Goal: Task Accomplishment & Management: Complete application form

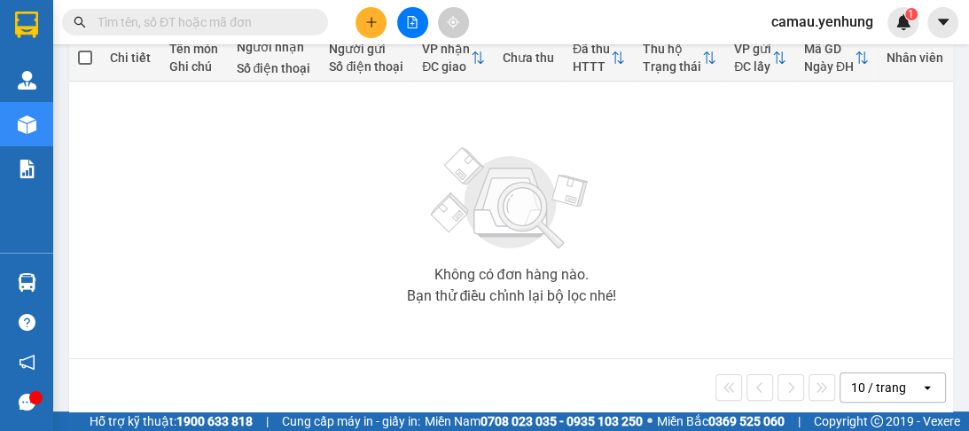
scroll to position [241, 0]
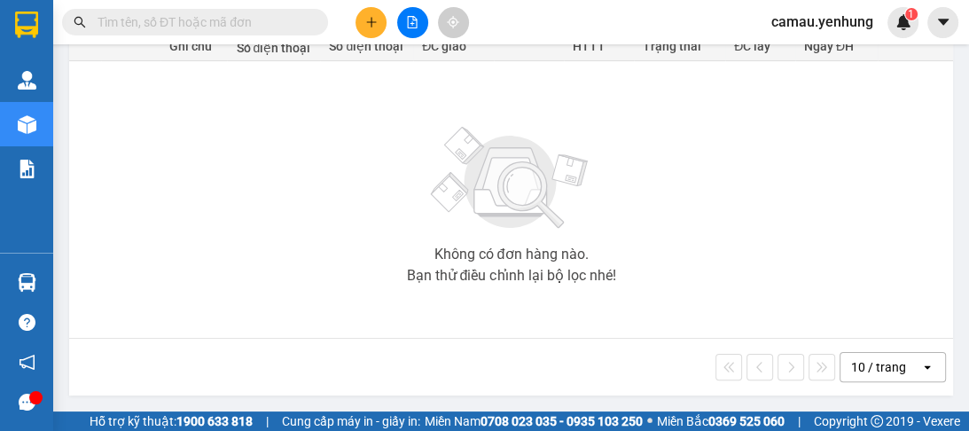
click at [853, 370] on div "10 / trang" at bounding box center [878, 367] width 55 height 18
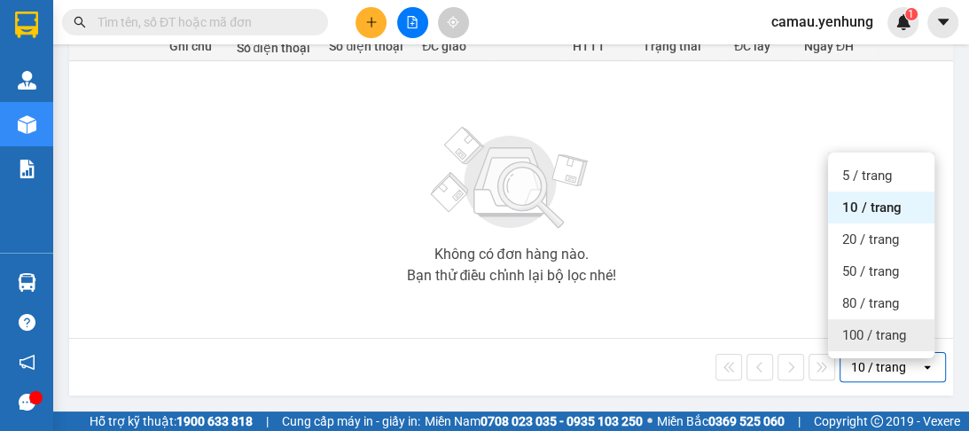
click at [851, 326] on span "100 / trang" at bounding box center [874, 335] width 64 height 18
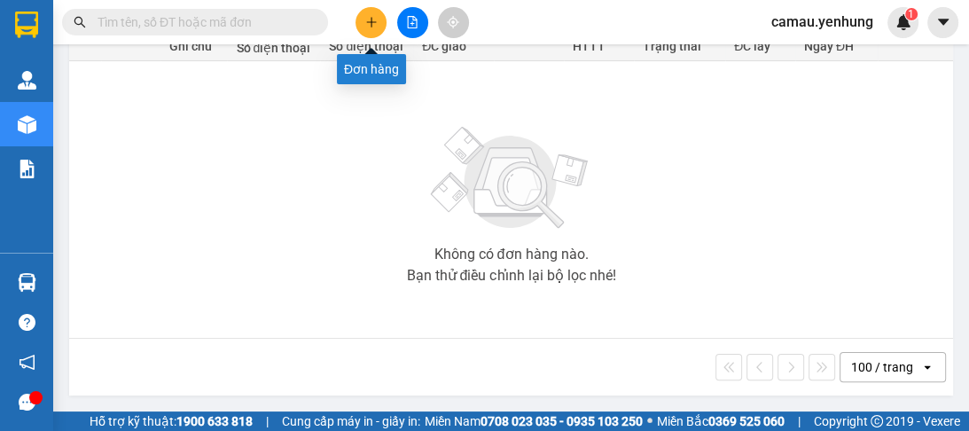
click at [358, 21] on button at bounding box center [371, 22] width 31 height 31
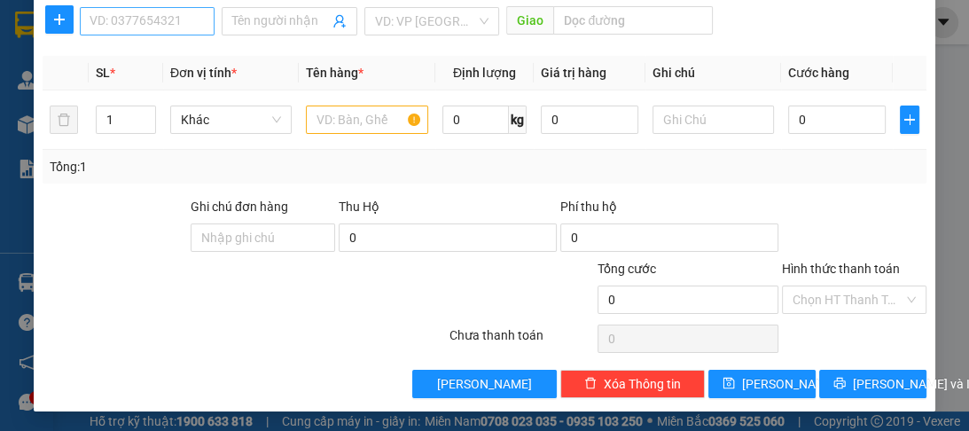
scroll to position [167, 0]
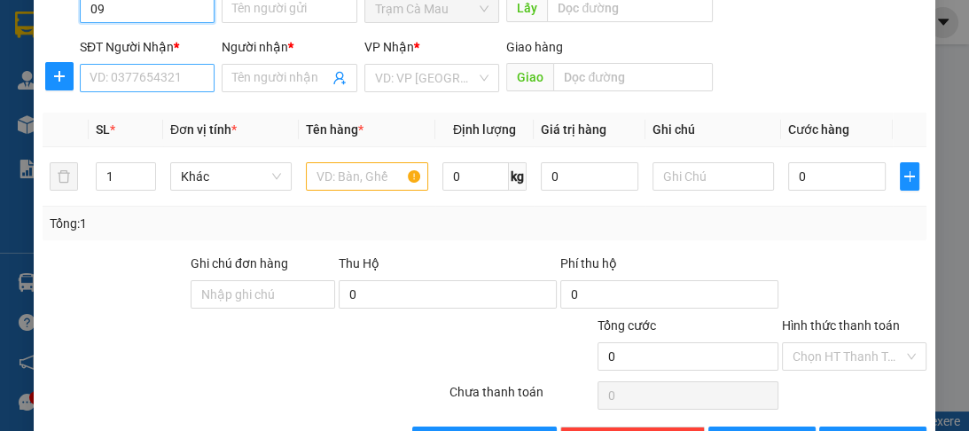
type input "0"
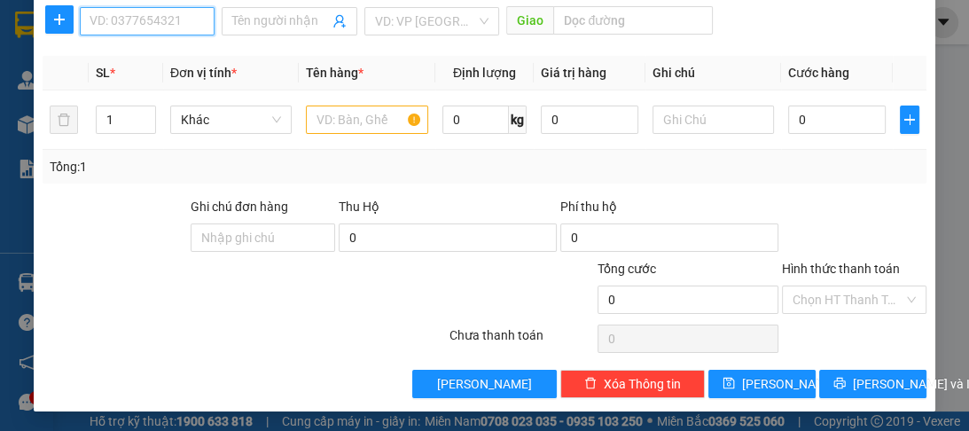
click at [111, 18] on input "SĐT Người Nhận *" at bounding box center [147, 21] width 135 height 28
click at [111, 48] on div "0942163161 - A" at bounding box center [146, 55] width 113 height 20
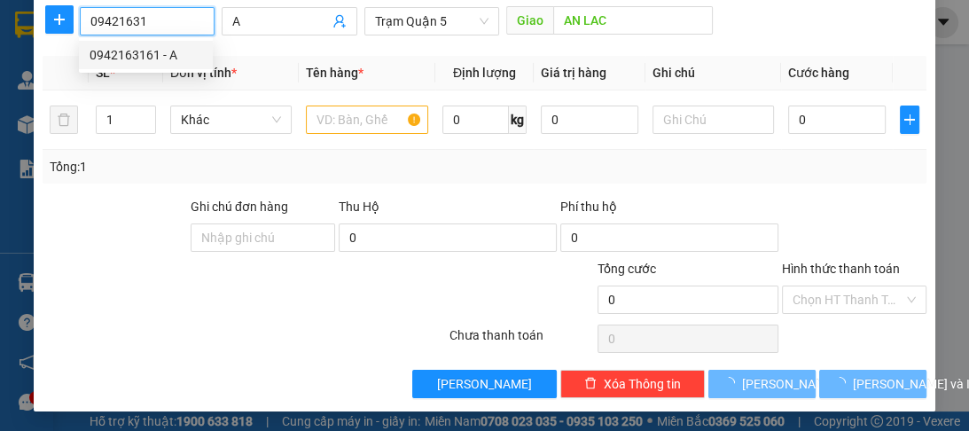
type input "0942163161"
type input "A"
type input "AN LAC"
type input "120.000"
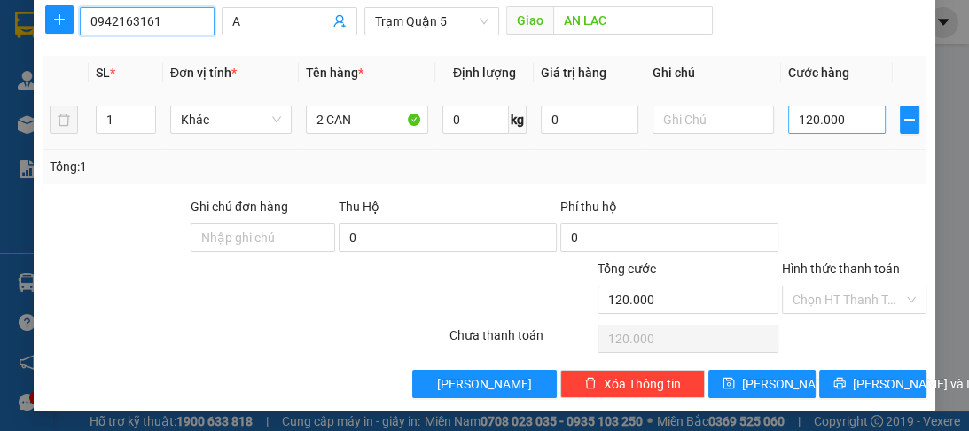
type input "0942163161"
click at [800, 122] on input "120.000" at bounding box center [837, 120] width 98 height 28
type input "0"
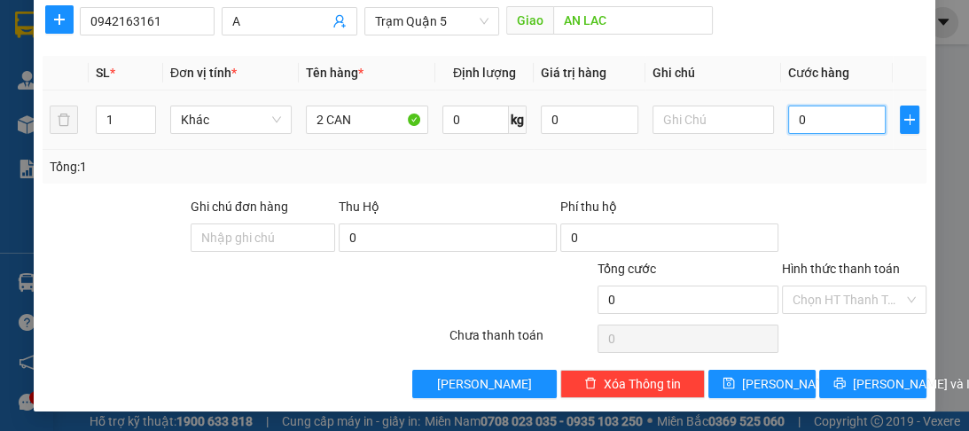
type input "1"
type input "01"
type input "10"
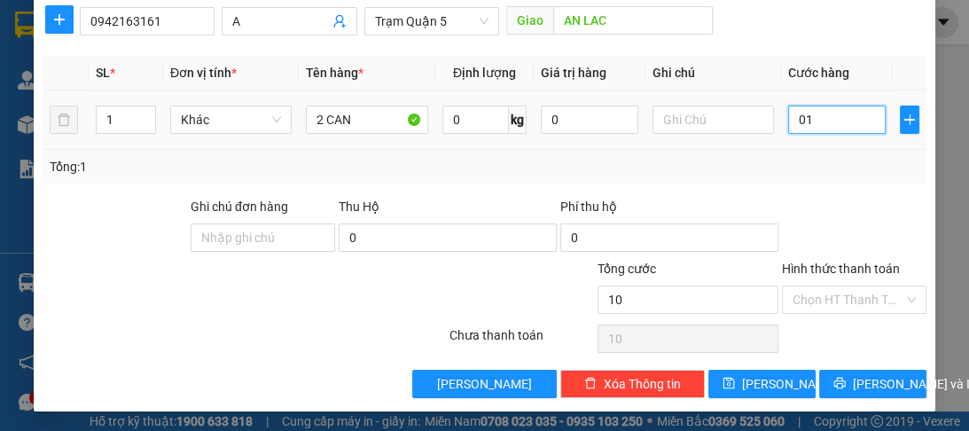
type input "010"
type input "100"
type input "0.100"
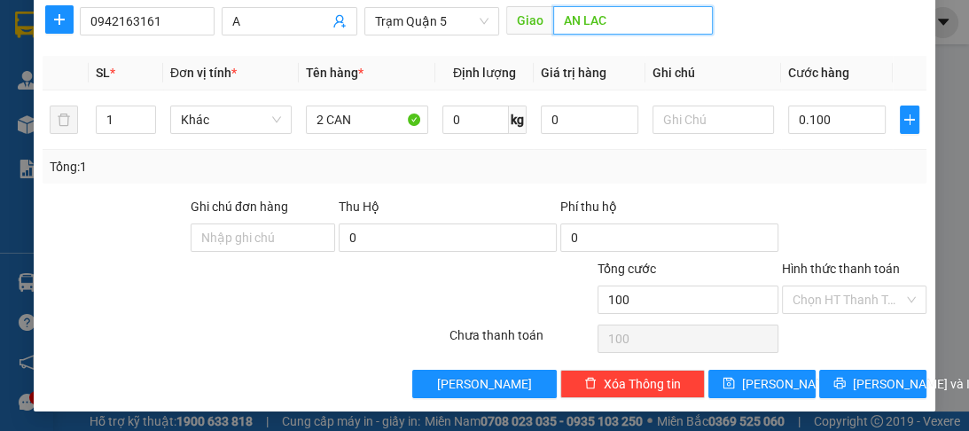
type input "100.000"
click at [638, 32] on input "AN LAC" at bounding box center [633, 20] width 160 height 28
type input "gò mây"
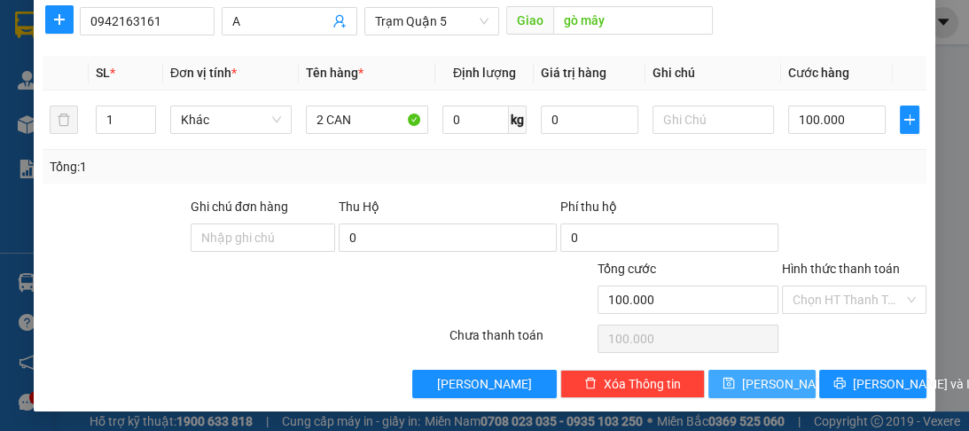
click at [746, 374] on button "[PERSON_NAME]" at bounding box center [761, 384] width 107 height 28
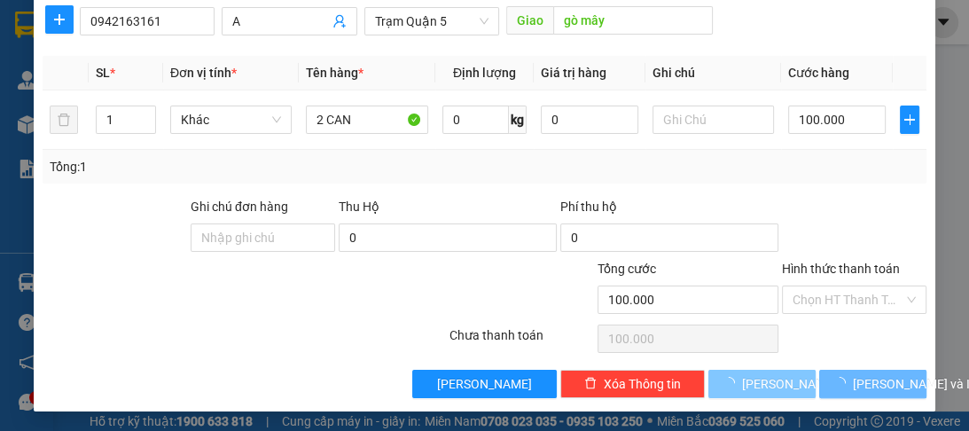
type input "0"
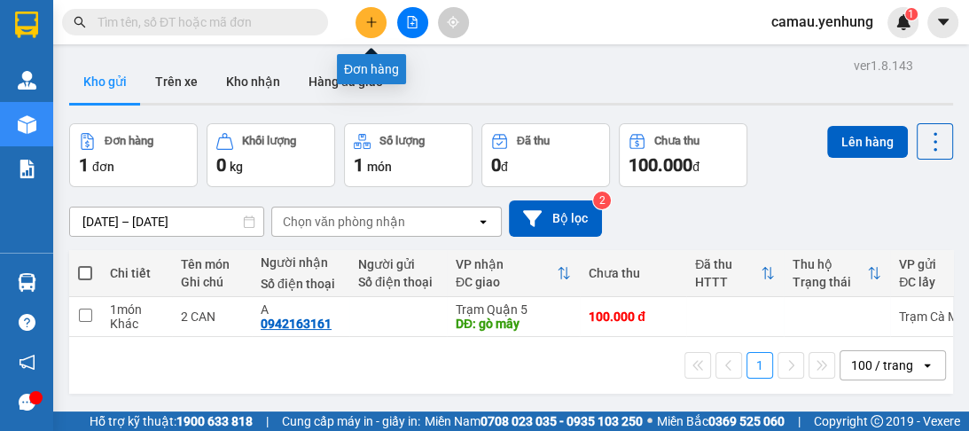
click at [363, 27] on button at bounding box center [371, 22] width 31 height 31
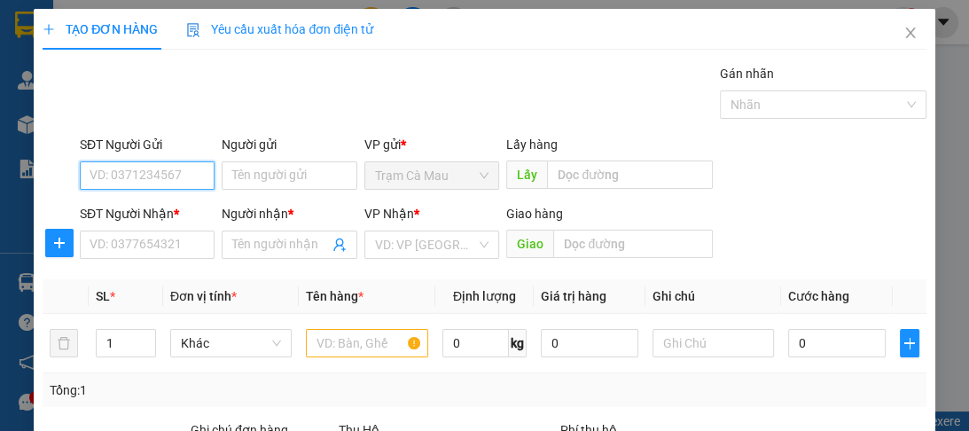
scroll to position [213, 0]
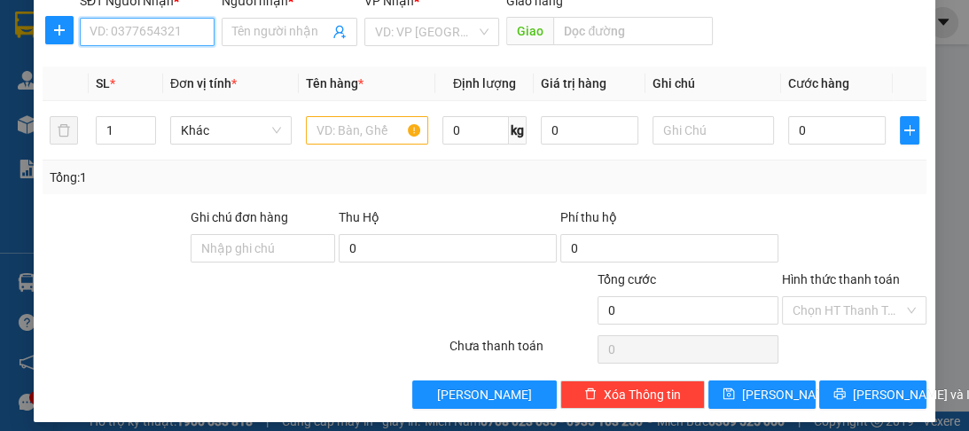
click at [138, 35] on input "SĐT Người Nhận *" at bounding box center [147, 32] width 135 height 28
click at [133, 71] on div "0839701223 - a" at bounding box center [146, 67] width 113 height 20
type input "0839701223"
type input "a"
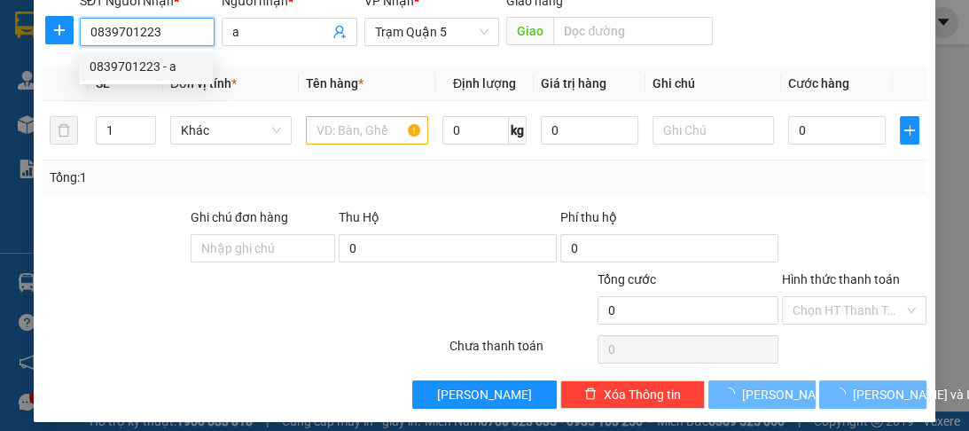
type input "70.000"
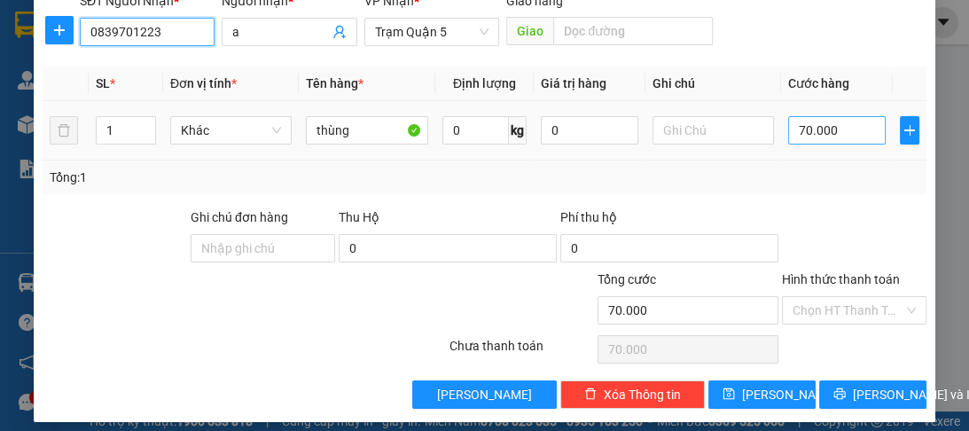
type input "0839701223"
click at [854, 133] on input "70.000" at bounding box center [837, 130] width 98 height 28
type input "0"
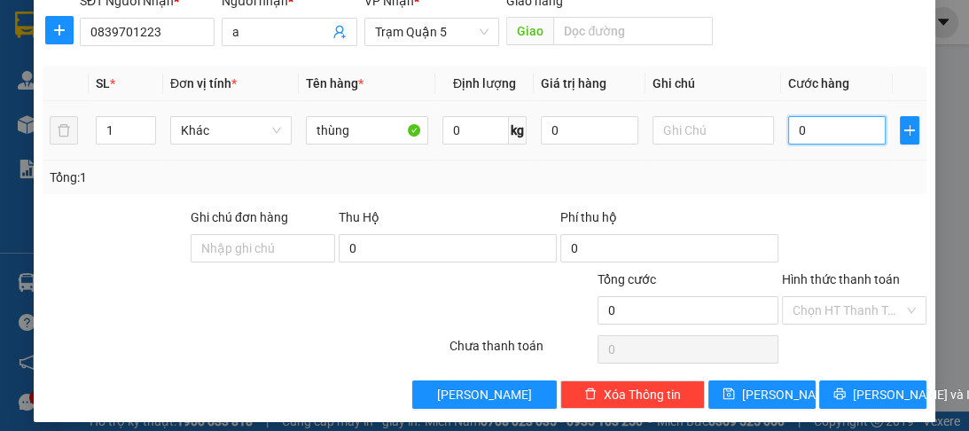
type input "8"
type input "08"
type input "80"
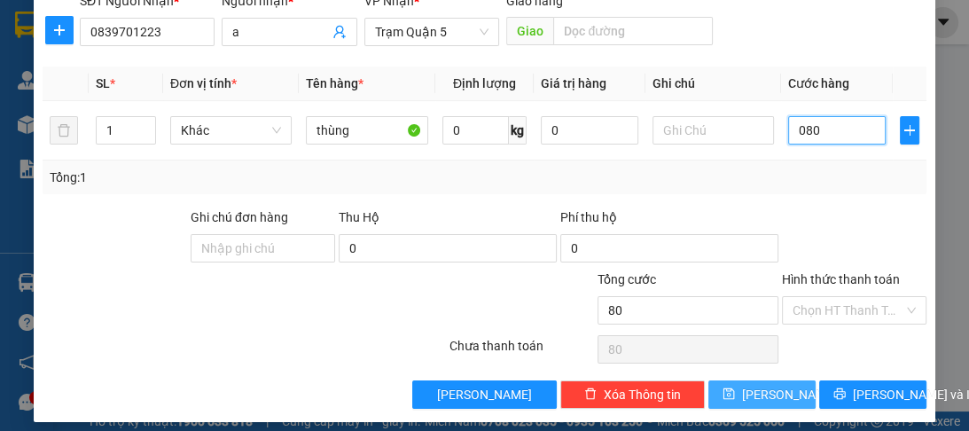
type input "080"
type input "80.000"
click at [761, 403] on button "[PERSON_NAME]" at bounding box center [761, 394] width 107 height 28
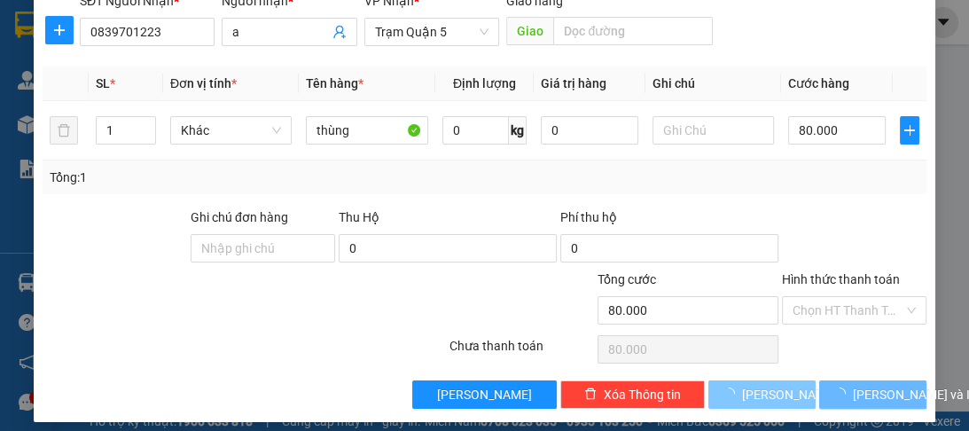
type input "0"
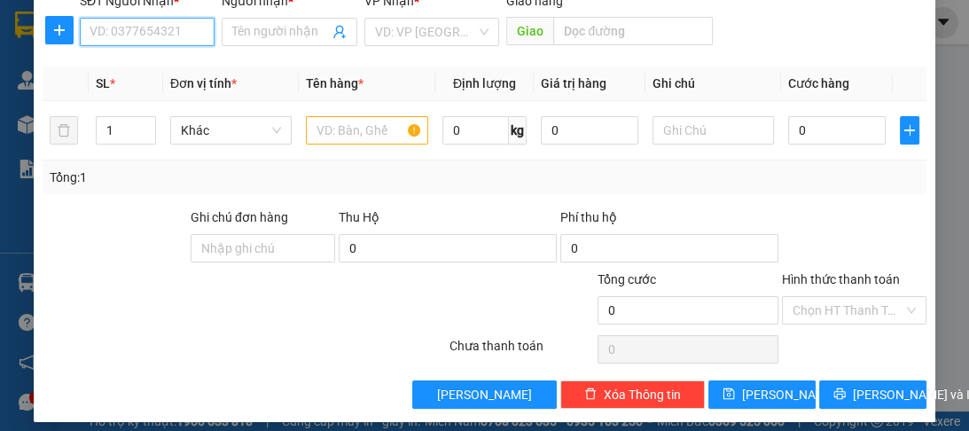
click at [118, 30] on input "SĐT Người Nhận *" at bounding box center [147, 32] width 135 height 28
click at [127, 74] on div "0919091574 - a" at bounding box center [146, 67] width 113 height 20
type input "0919091574"
type input "a"
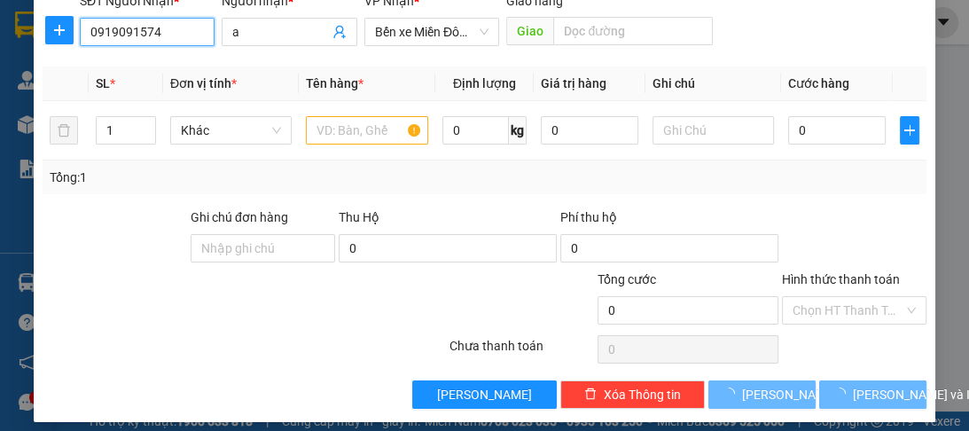
type input "100.000"
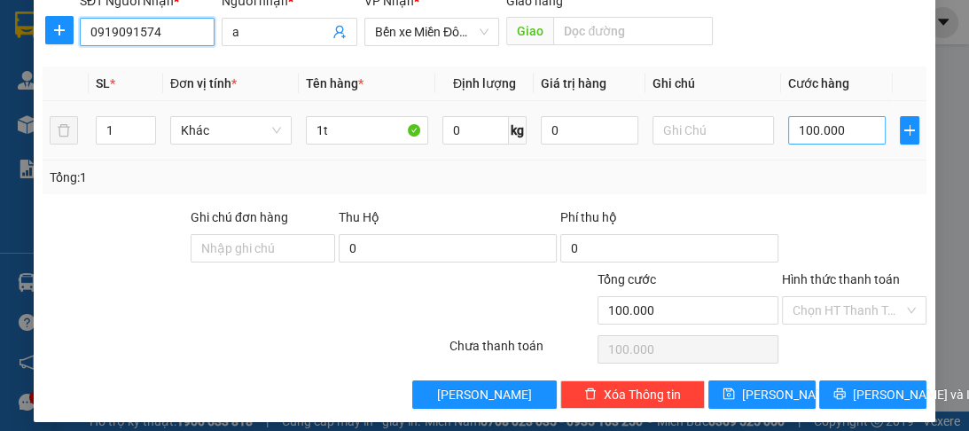
type input "0919091574"
click at [826, 143] on input "100.000" at bounding box center [837, 130] width 98 height 28
type input "0"
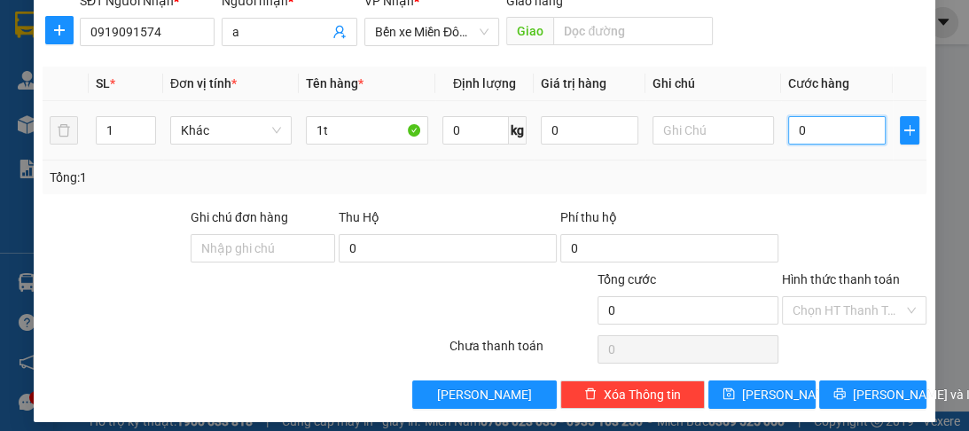
type input "8"
type input "08"
type input "80"
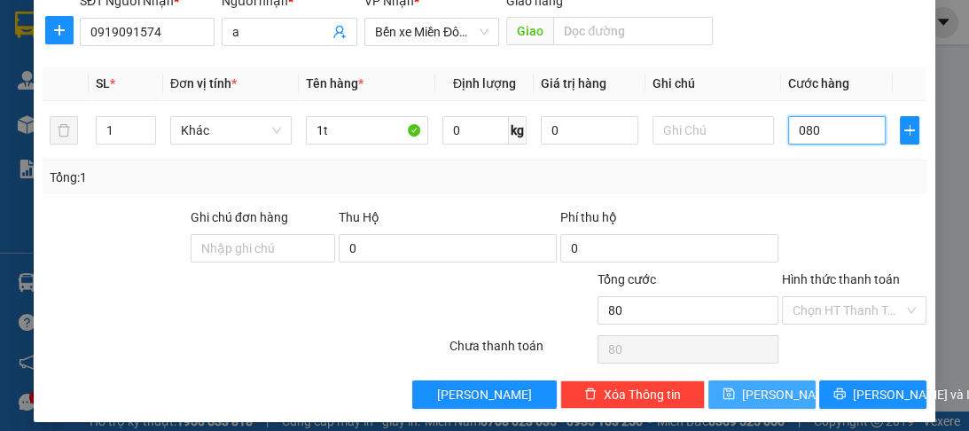
type input "080"
type input "80.000"
click at [766, 395] on span "[PERSON_NAME]" at bounding box center [789, 395] width 95 height 20
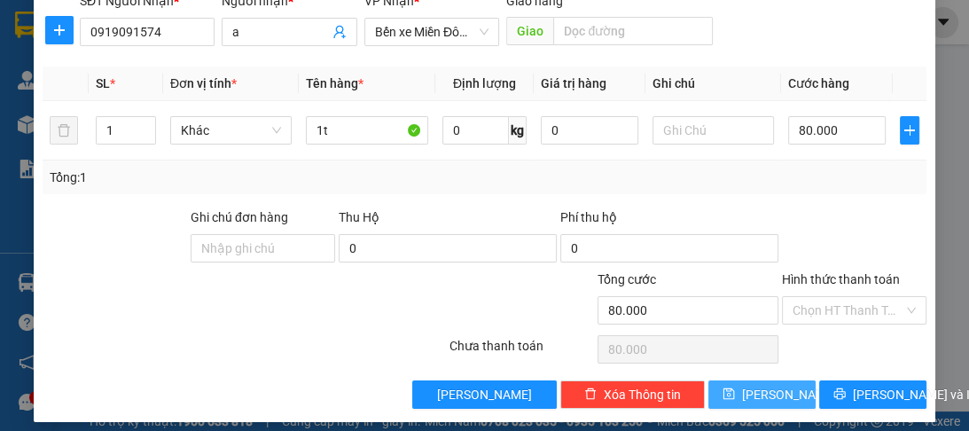
type input "0"
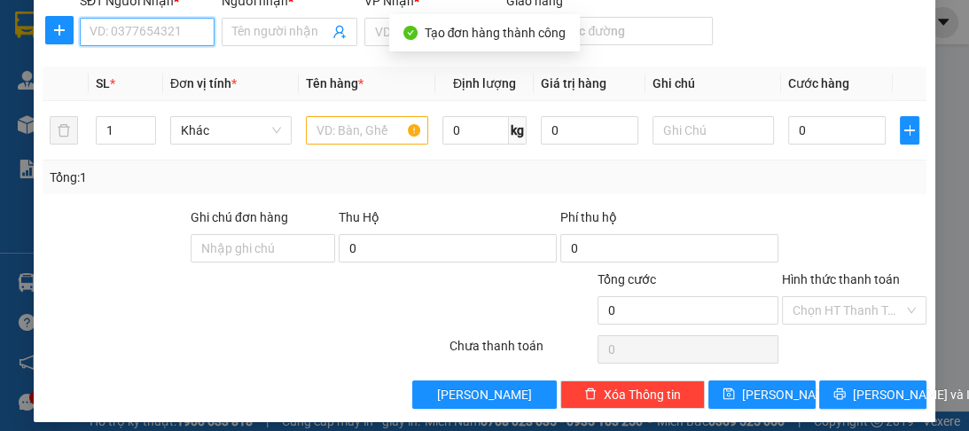
click at [118, 37] on input "SĐT Người Nhận *" at bounding box center [147, 32] width 135 height 28
click at [101, 22] on input "SĐT Người Nhận *" at bounding box center [147, 32] width 135 height 28
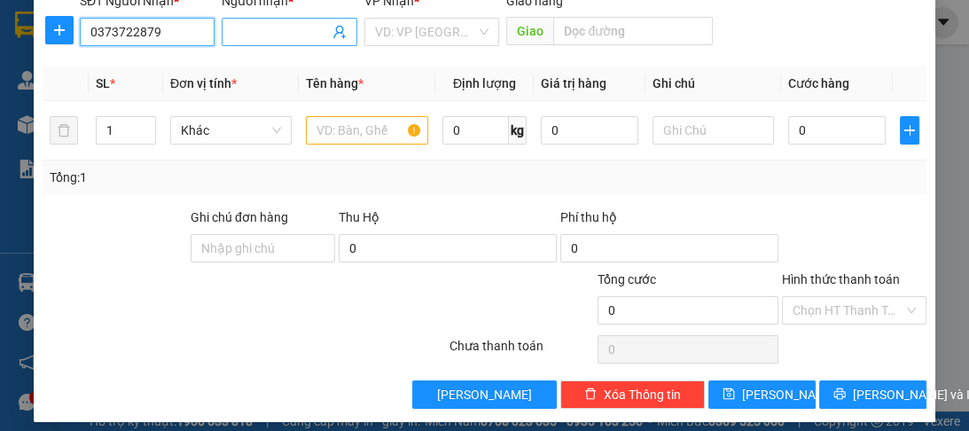
type input "0373722879"
click at [247, 23] on input "Người nhận *" at bounding box center [280, 32] width 96 height 20
type input "a"
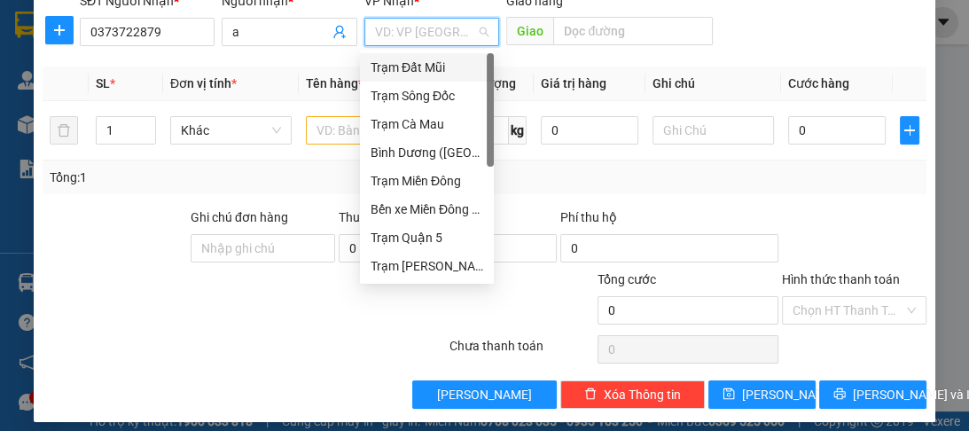
click at [412, 32] on input "search" at bounding box center [425, 32] width 101 height 27
click at [411, 239] on div "Trạm Quận 5" at bounding box center [427, 238] width 113 height 20
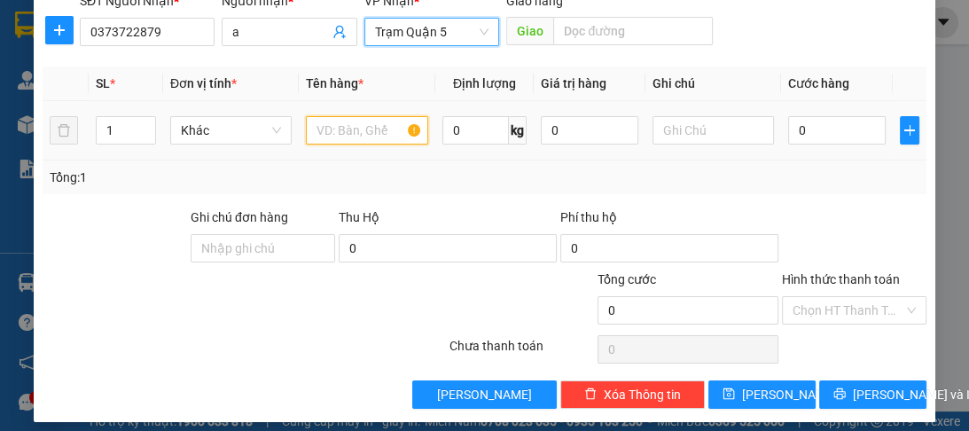
click at [368, 135] on input "text" at bounding box center [366, 130] width 121 height 28
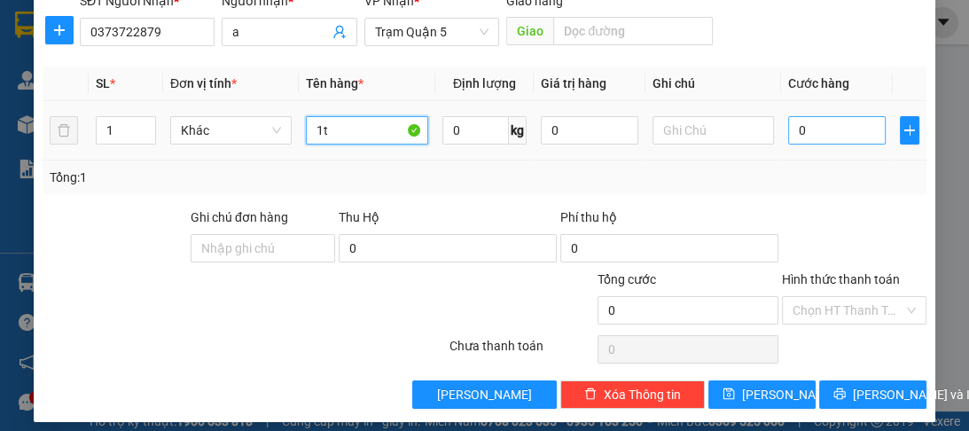
type input "1t"
click at [791, 124] on input "0" at bounding box center [837, 130] width 98 height 28
type input "7"
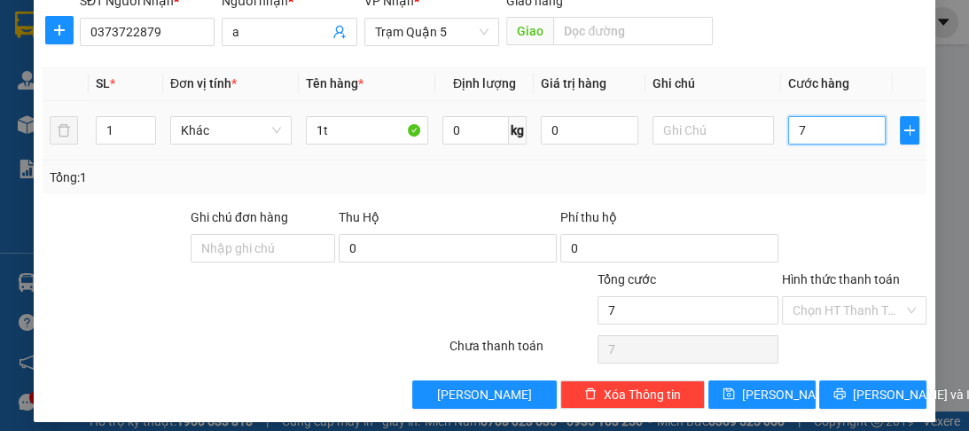
type input "70"
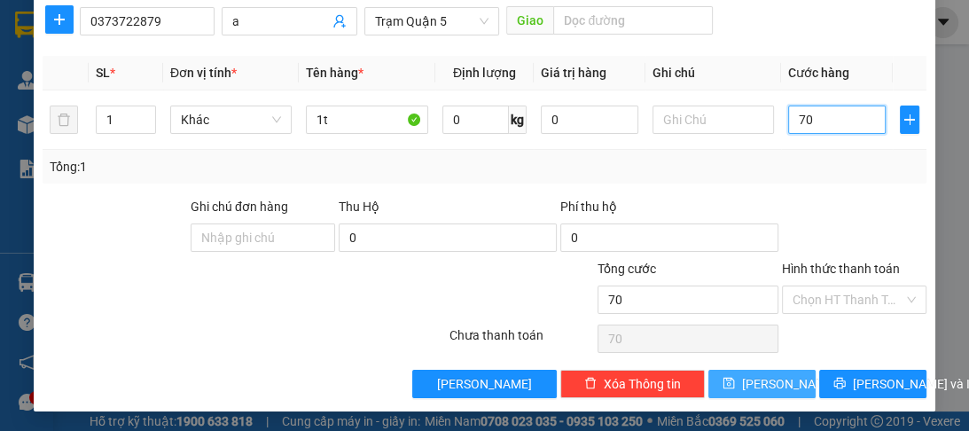
type input "70"
type input "70.000"
click at [763, 379] on span "[PERSON_NAME]" at bounding box center [789, 384] width 95 height 20
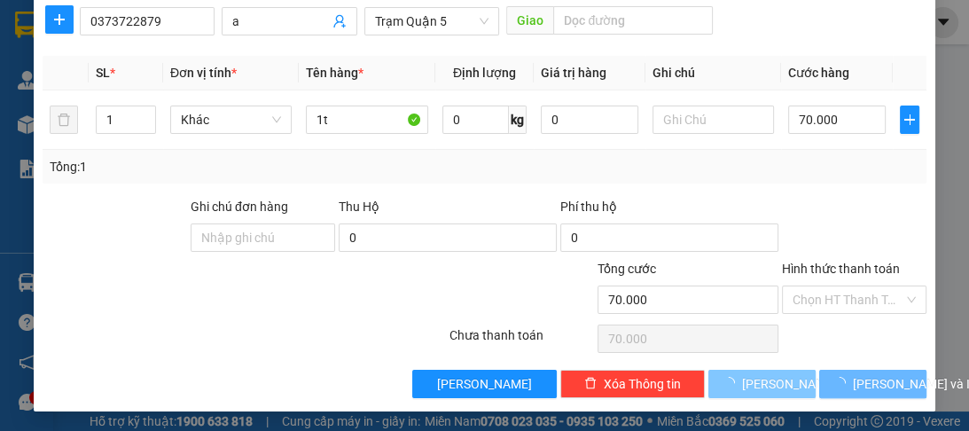
type input "0"
